Goal: Information Seeking & Learning: Learn about a topic

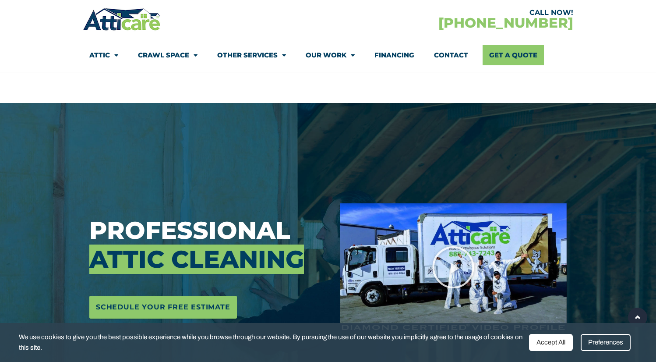
select select "[GEOGRAPHIC_DATA]"
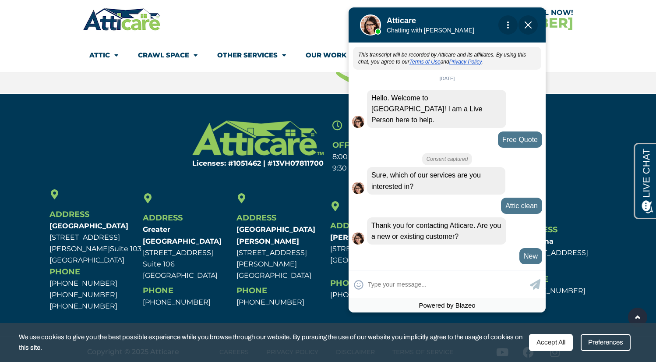
scroll to position [585, 0]
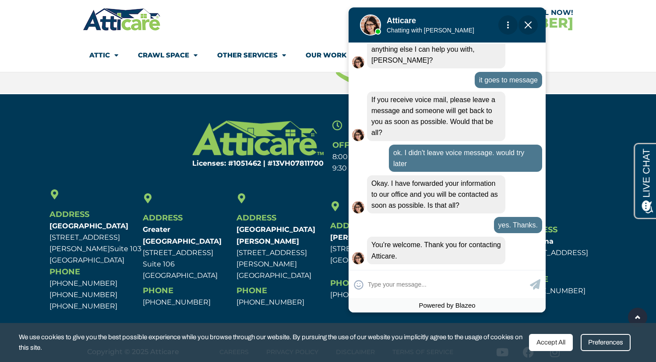
click at [28, 39] on section "CALL NOW! [PHONE_NUMBER] Attic Attic Cleaning Rodent Proofing Air Sealing Insul…" at bounding box center [328, 36] width 656 height 72
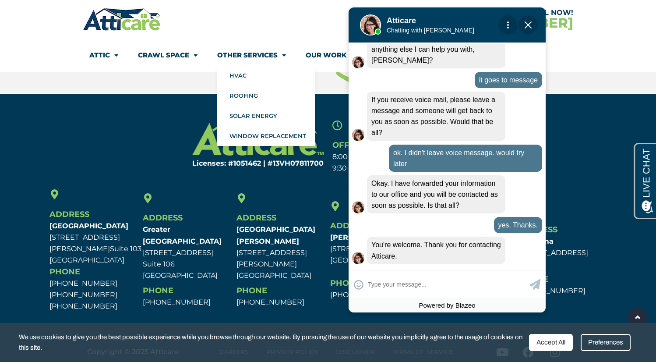
click at [223, 54] on link "Other Services" at bounding box center [251, 55] width 69 height 20
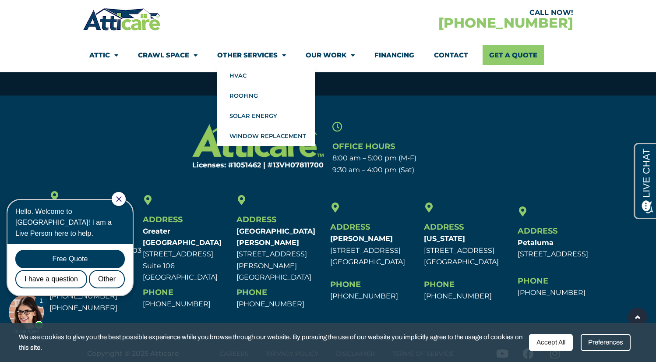
scroll to position [1192, 0]
click at [223, 53] on link "Other Services" at bounding box center [251, 55] width 69 height 20
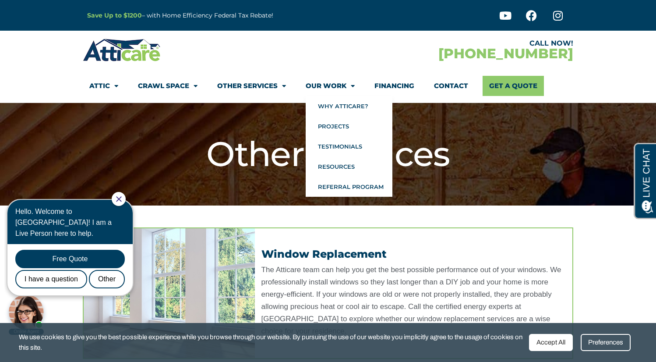
click at [343, 90] on link "Our Work" at bounding box center [330, 86] width 49 height 20
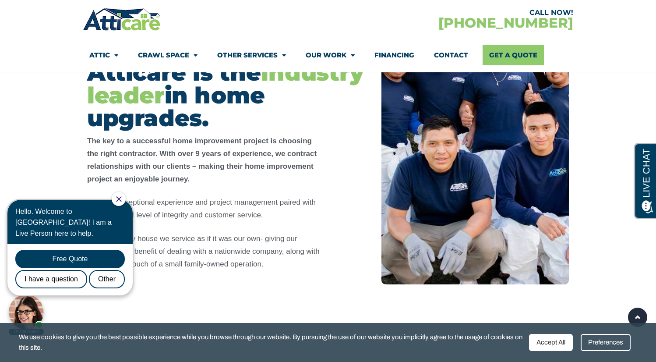
scroll to position [237, 0]
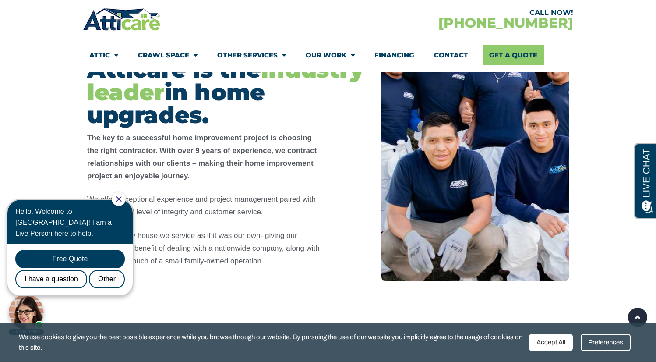
click at [121, 197] on icon "Close Chat" at bounding box center [118, 198] width 5 height 5
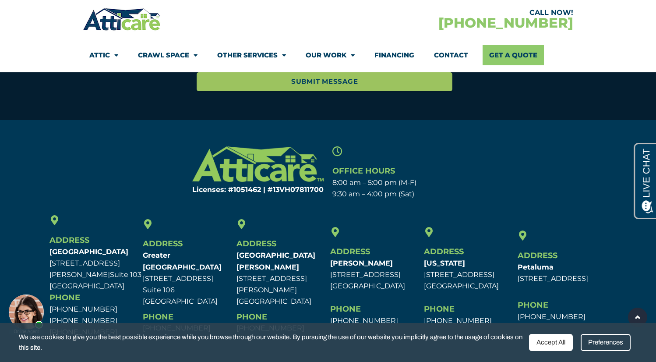
scroll to position [1970, 0]
